Goal: Task Accomplishment & Management: Use online tool/utility

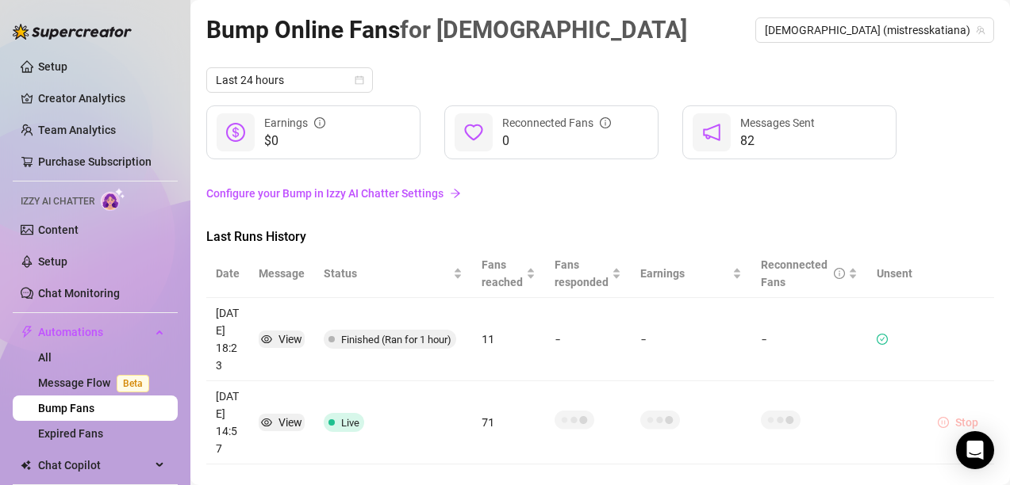
click at [955, 418] on span "Stop" at bounding box center [966, 422] width 23 height 13
drag, startPoint x: 267, startPoint y: 135, endPoint x: 308, endPoint y: 140, distance: 41.5
click at [308, 140] on span "$15" at bounding box center [294, 141] width 61 height 19
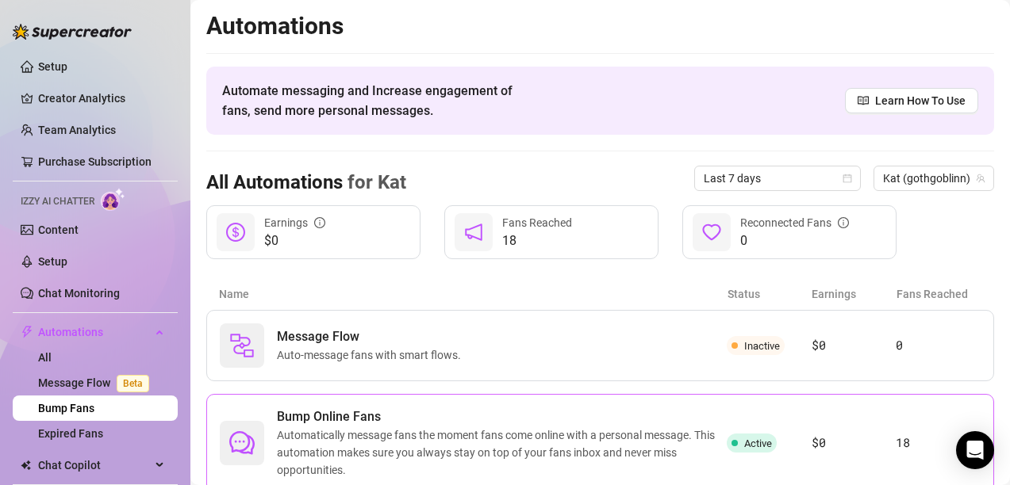
click at [607, 439] on span "Automatically message fans the moment fans come online with a personal message.…" at bounding box center [502, 453] width 450 height 52
